Goal: Use online tool/utility: Utilize a website feature to perform a specific function

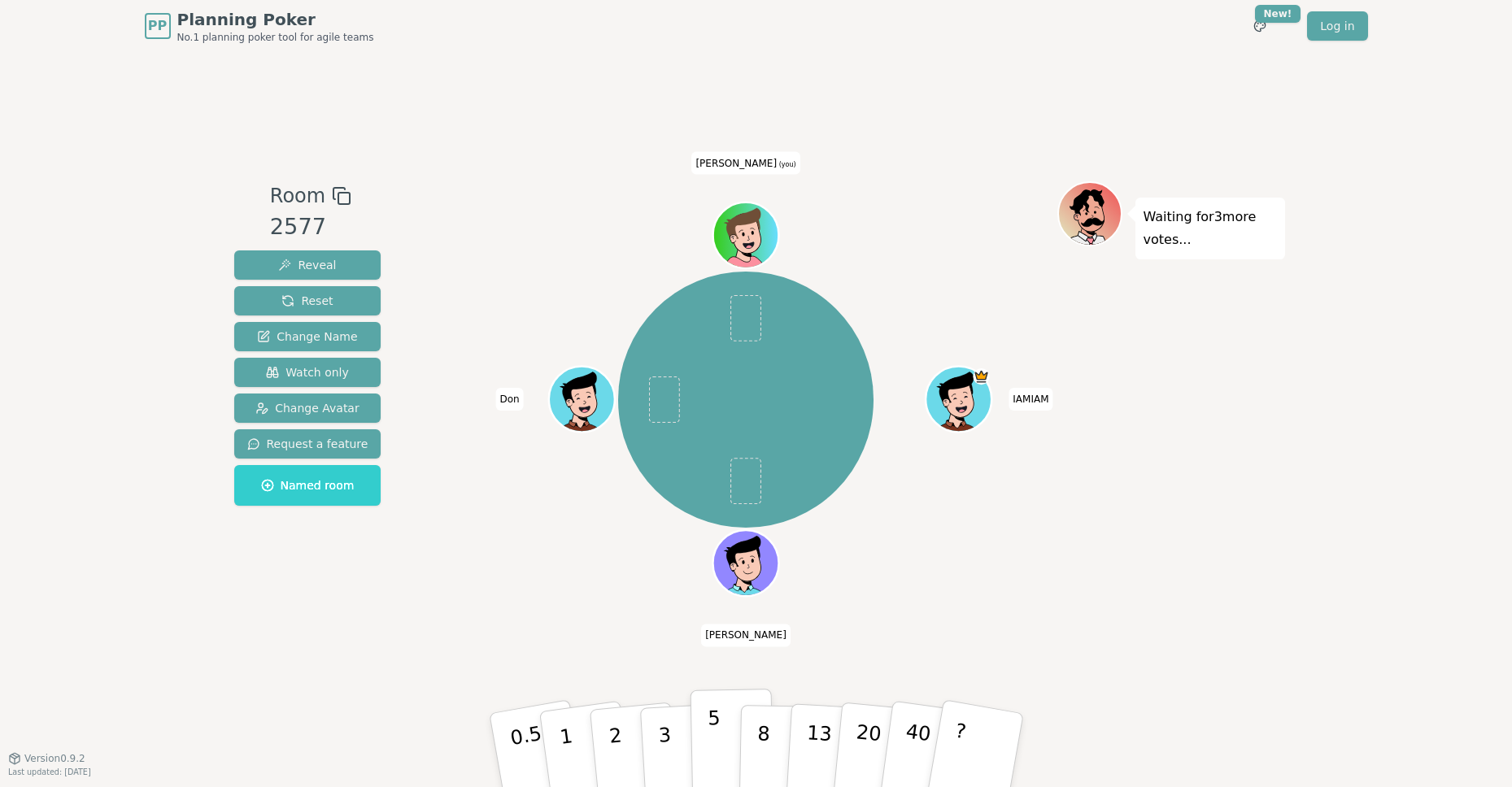
click at [710, 737] on p "5" at bounding box center [714, 750] width 14 height 88
click at [766, 735] on p "8" at bounding box center [763, 750] width 14 height 88
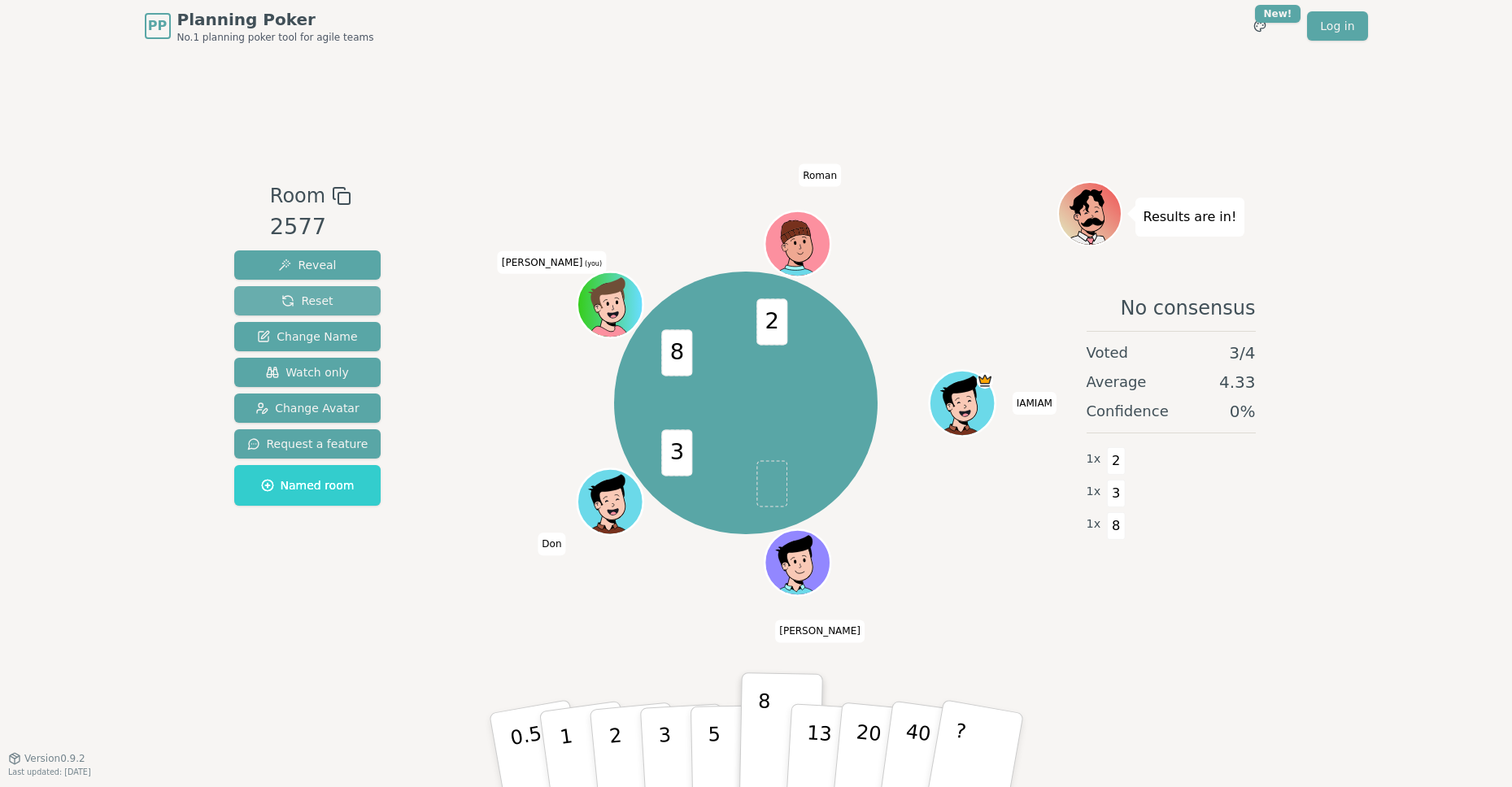
click at [348, 297] on button "Reset" at bounding box center [307, 301] width 147 height 30
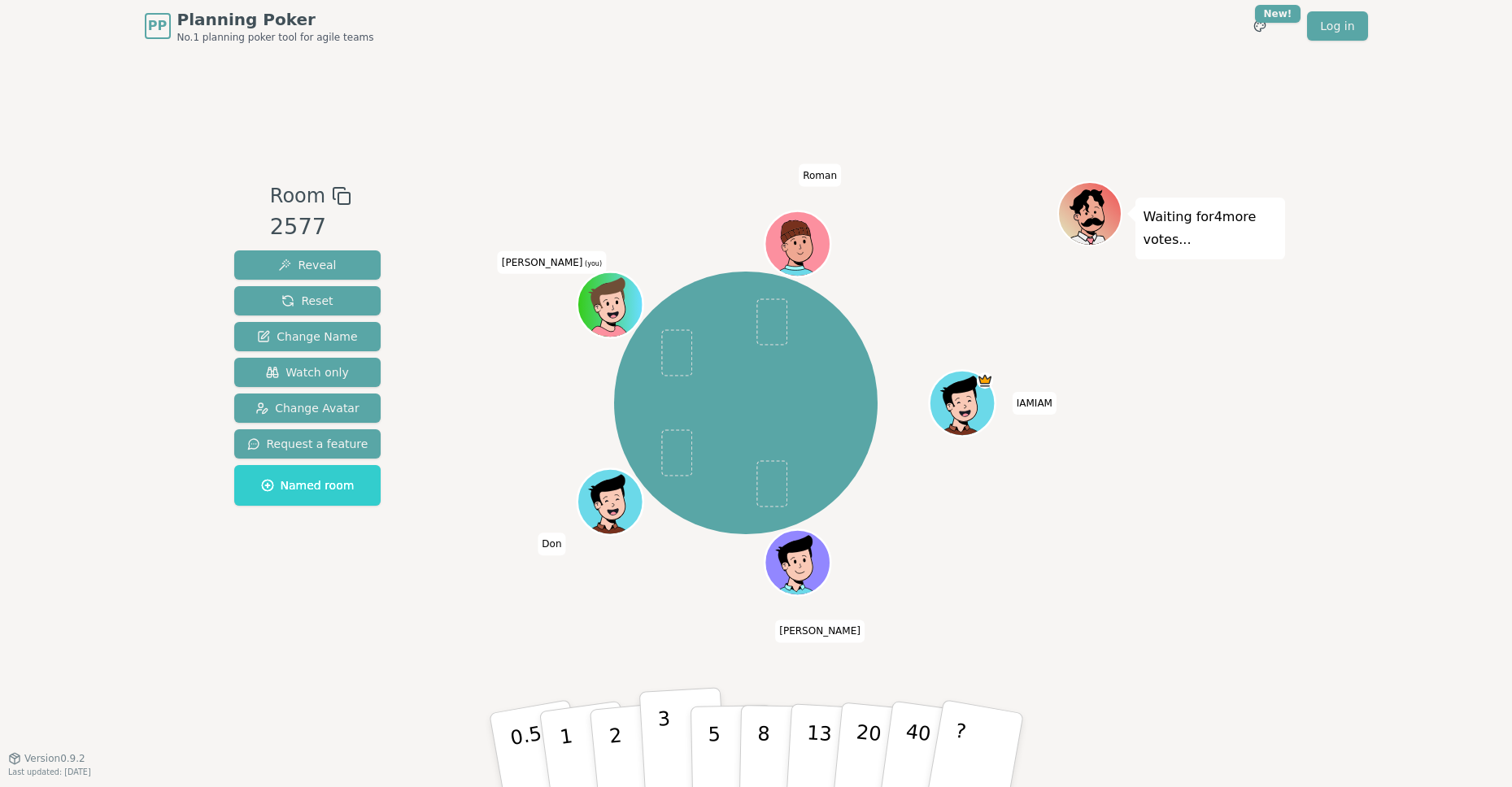
click at [673, 729] on button "3" at bounding box center [683, 750] width 89 height 127
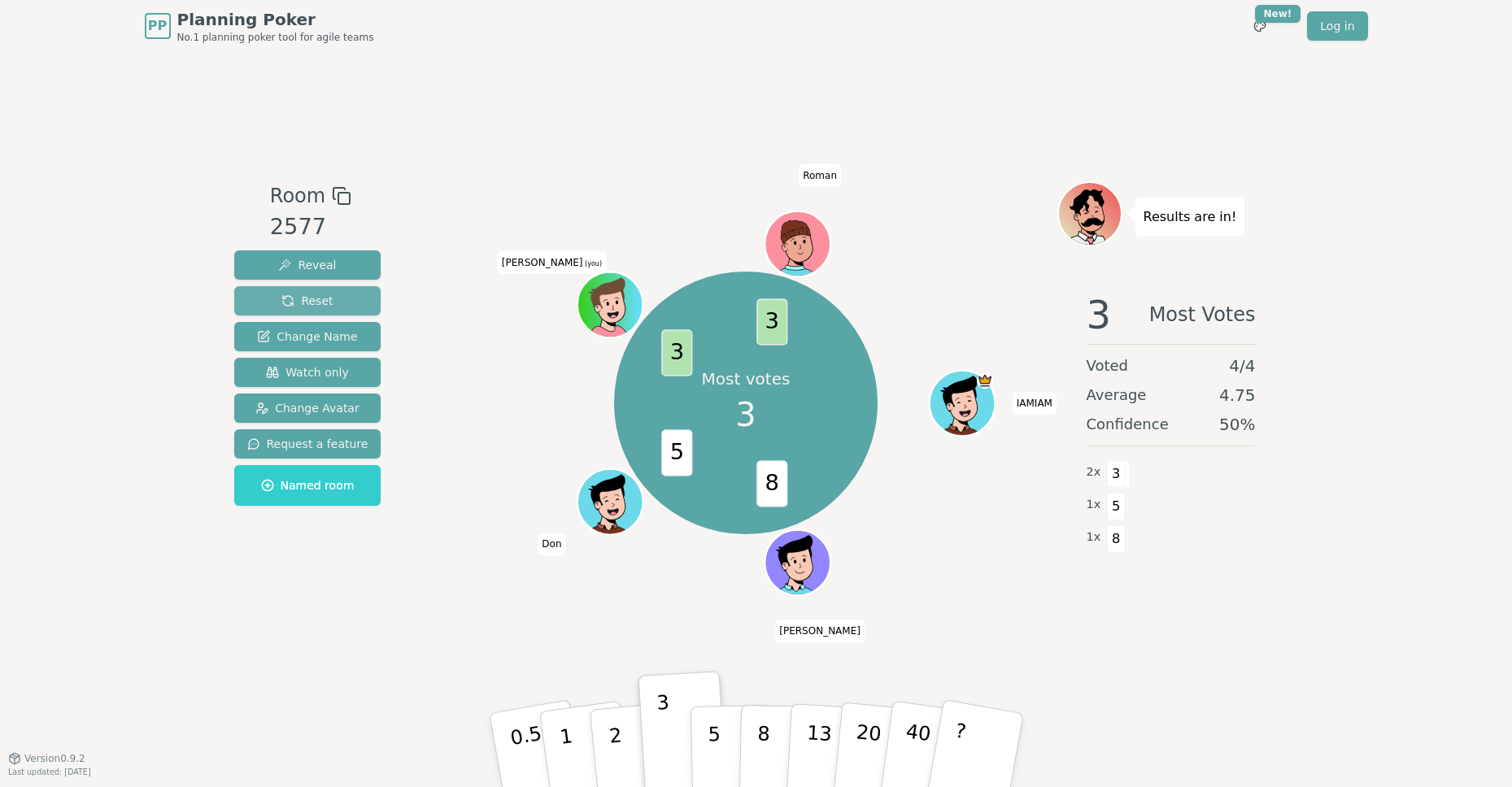
click at [337, 300] on button "Reset" at bounding box center [307, 301] width 147 height 30
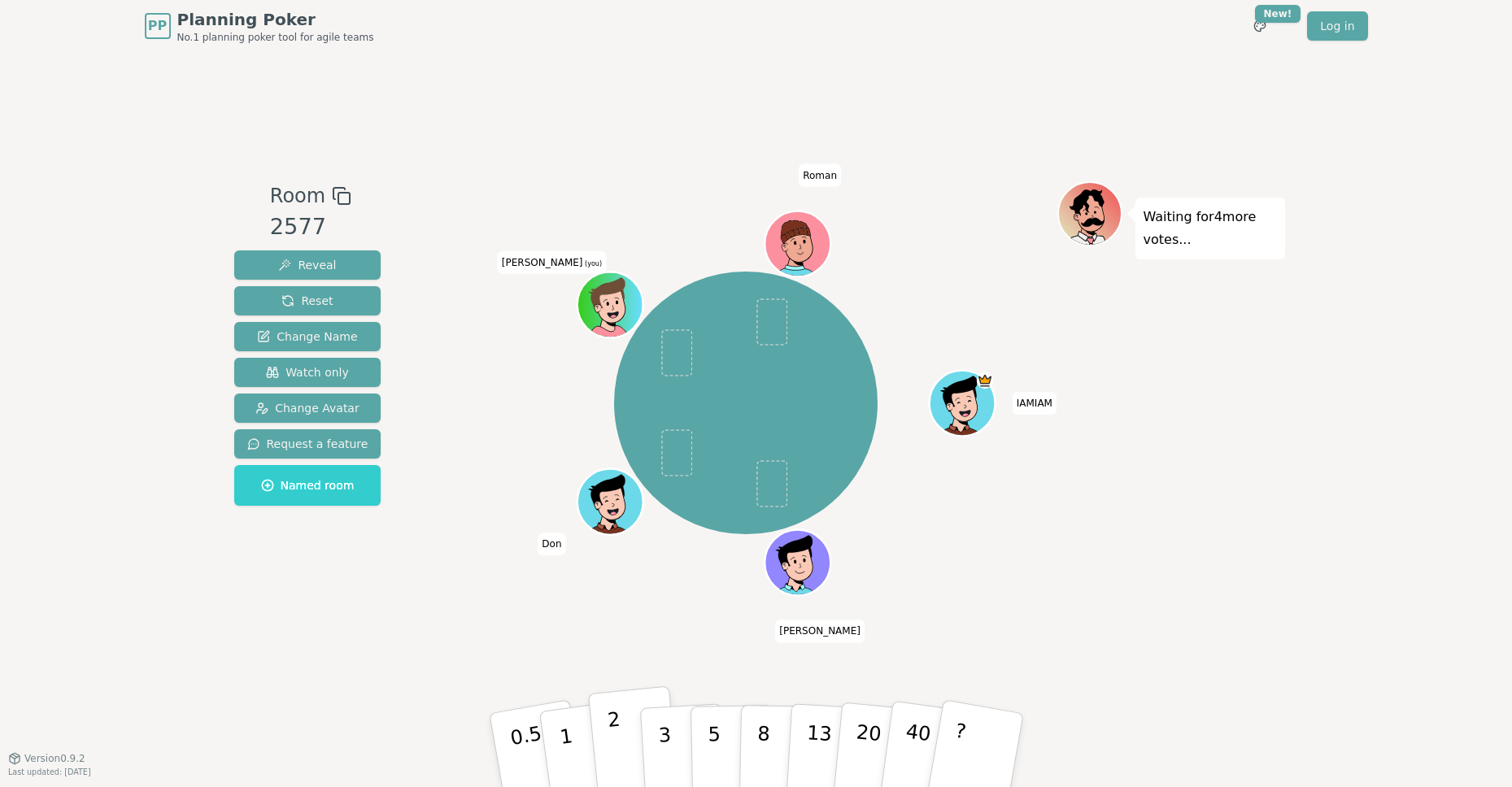
click at [612, 748] on p "2" at bounding box center [617, 752] width 21 height 89
click at [326, 299] on span "Reset" at bounding box center [307, 300] width 51 height 17
click at [523, 744] on p "0.5" at bounding box center [529, 752] width 45 height 92
click at [318, 293] on span "Reset" at bounding box center [307, 300] width 51 height 17
click at [624, 750] on button "2" at bounding box center [633, 750] width 92 height 129
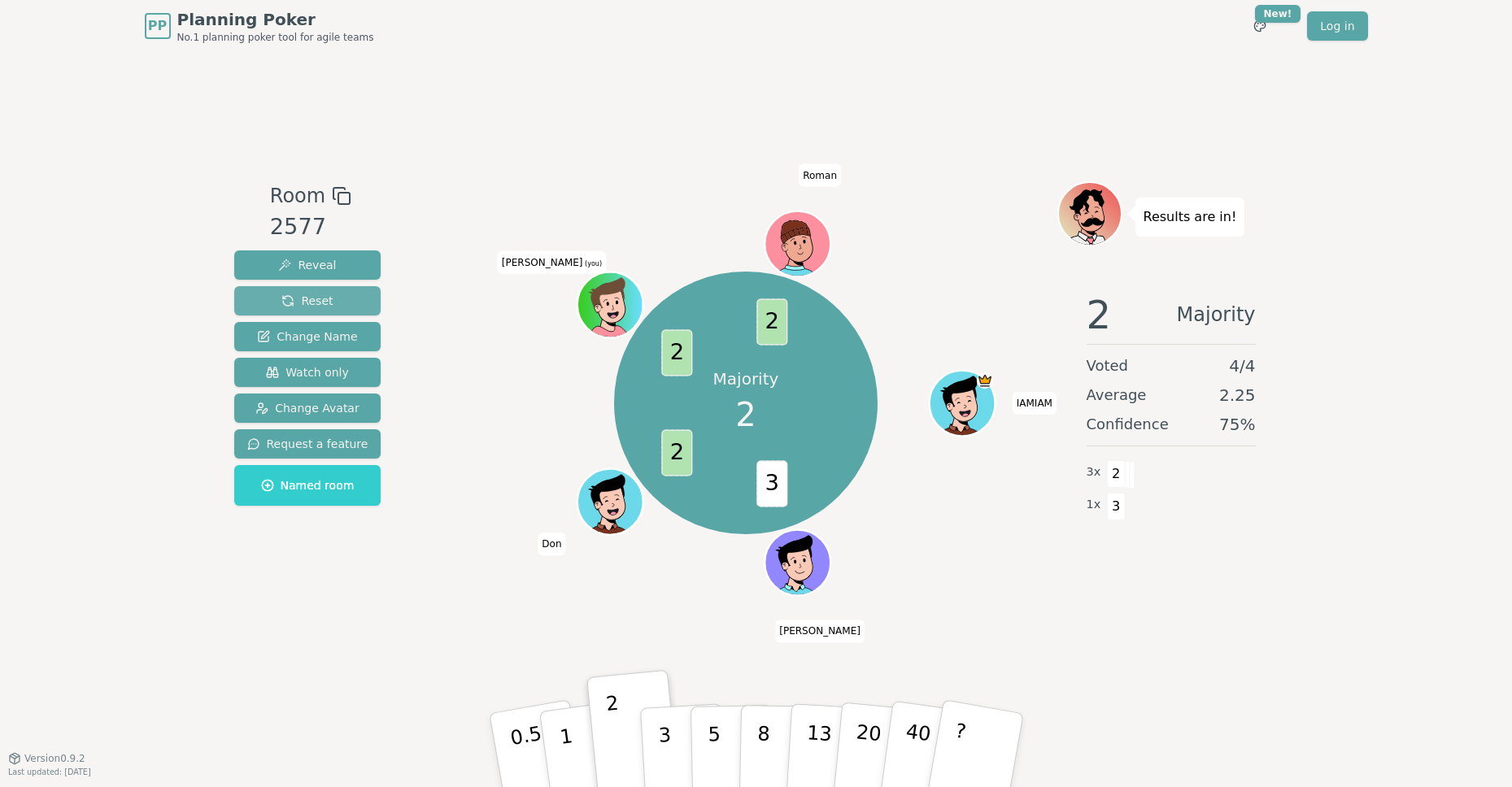
click at [328, 301] on button "Reset" at bounding box center [307, 301] width 147 height 30
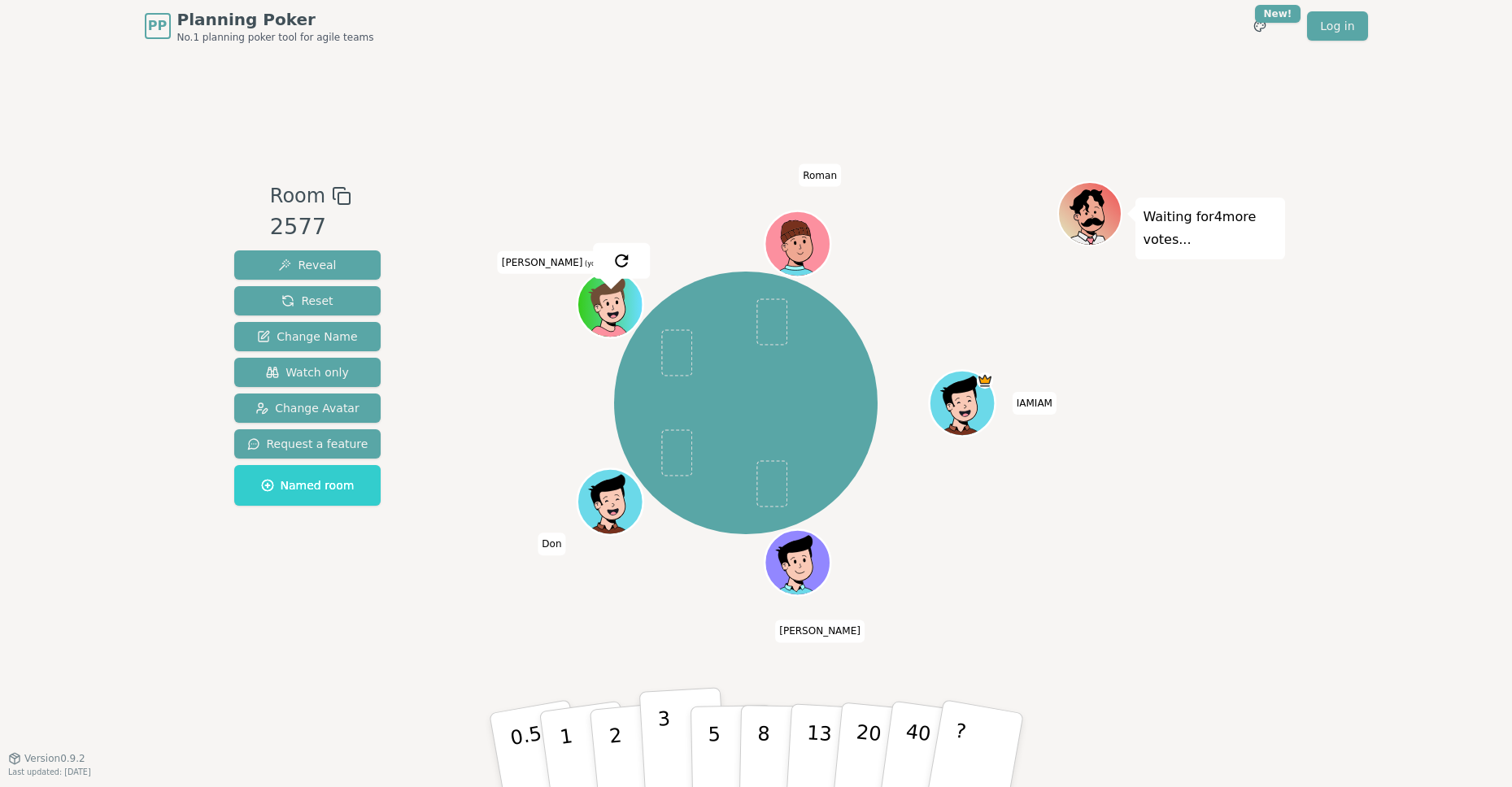
click at [663, 741] on p "3" at bounding box center [665, 751] width 18 height 89
click at [662, 732] on p "3" at bounding box center [665, 751] width 18 height 89
click at [663, 741] on p "3" at bounding box center [665, 751] width 18 height 89
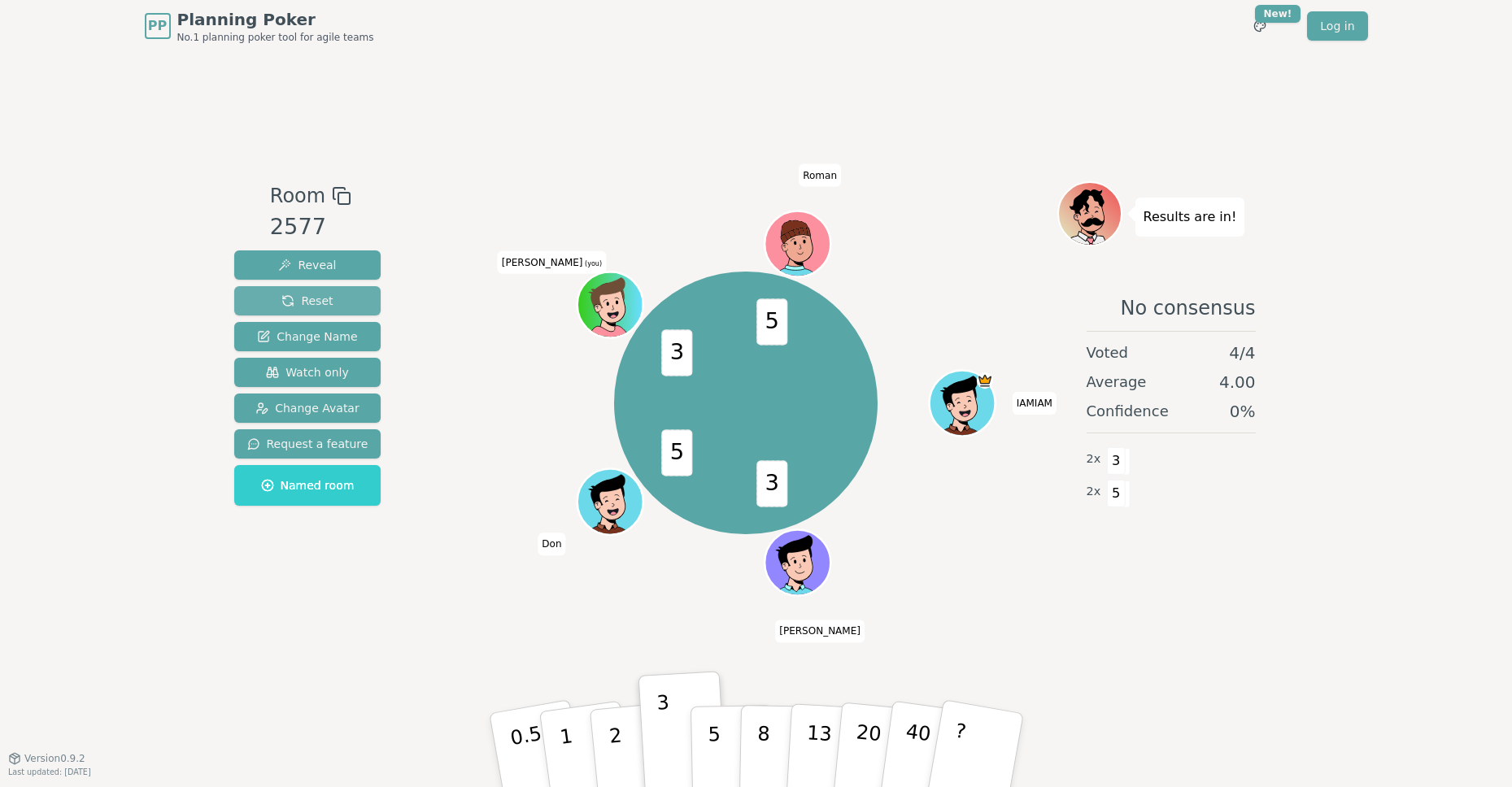
click at [341, 297] on button "Reset" at bounding box center [307, 301] width 147 height 30
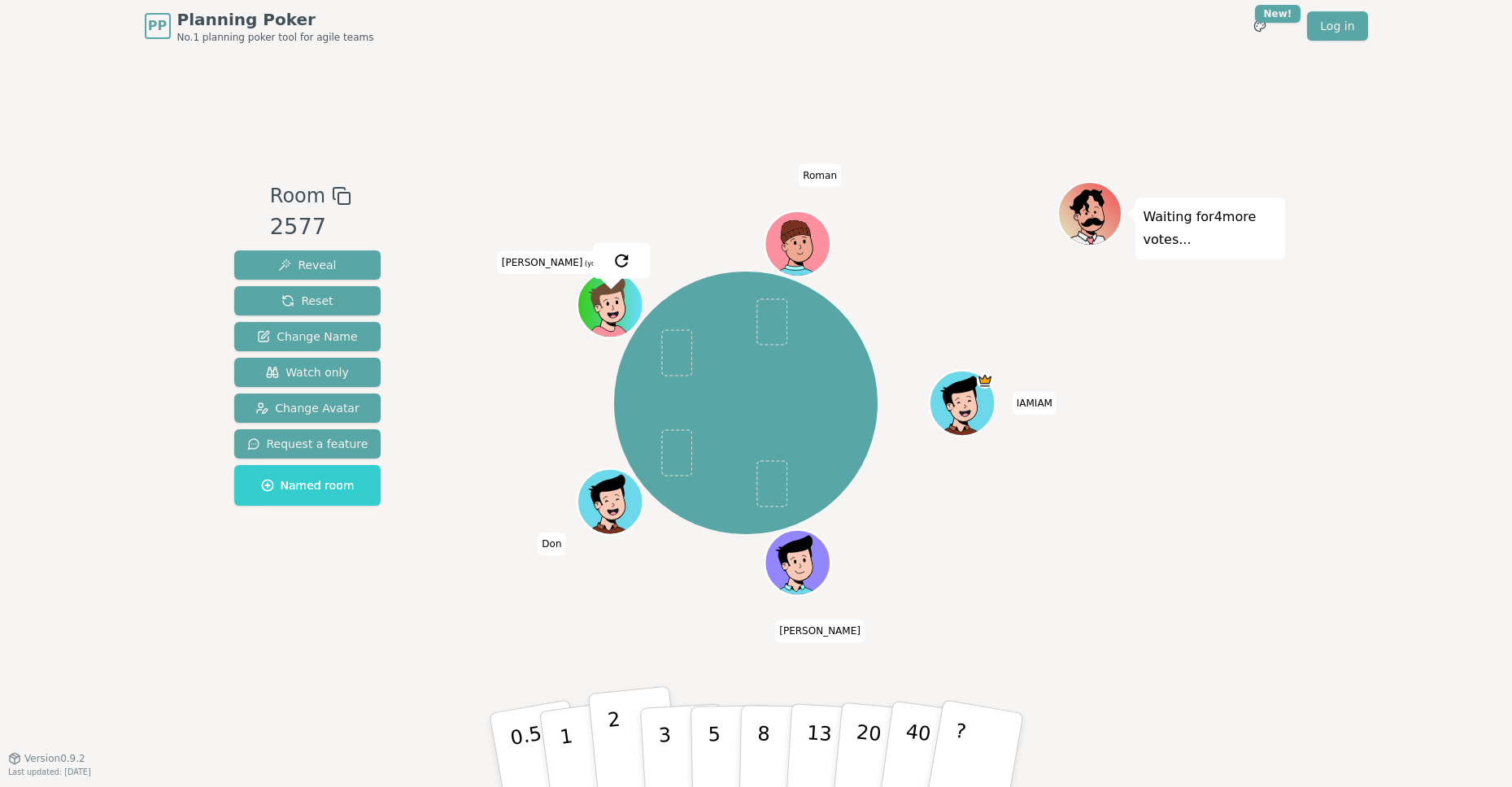
click at [617, 752] on p "2" at bounding box center [617, 752] width 21 height 89
click at [719, 745] on button "5" at bounding box center [732, 750] width 84 height 124
